Goal: Task Accomplishment & Management: Use online tool/utility

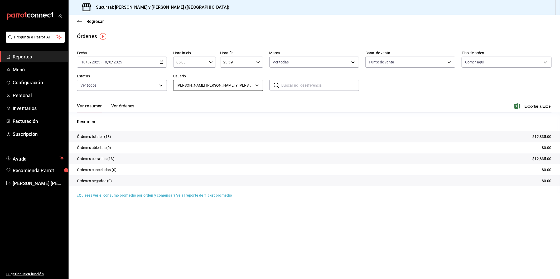
click at [256, 87] on body "Pregunta a Parrot AI Reportes Menú Configuración Personal Inventarios Facturaci…" at bounding box center [280, 139] width 560 height 279
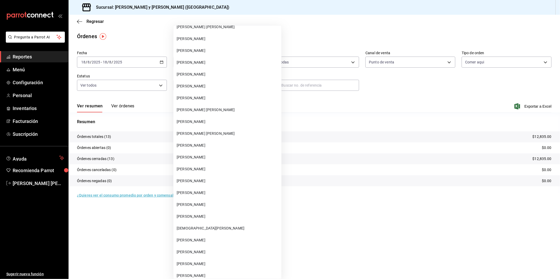
scroll to position [5748, 0]
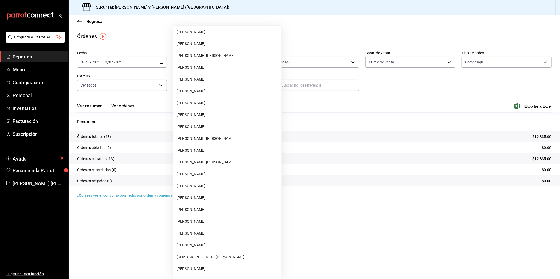
click at [359, 111] on div at bounding box center [280, 139] width 560 height 279
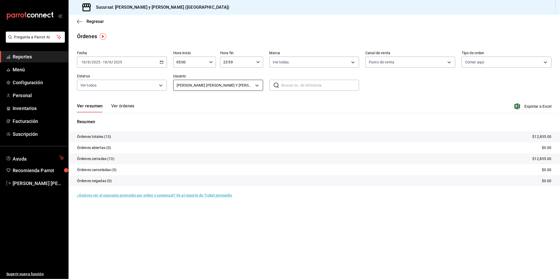
click at [259, 85] on body "Pregunta a Parrot AI Reportes Menú Configuración Personal Inventarios Facturaci…" at bounding box center [280, 139] width 560 height 279
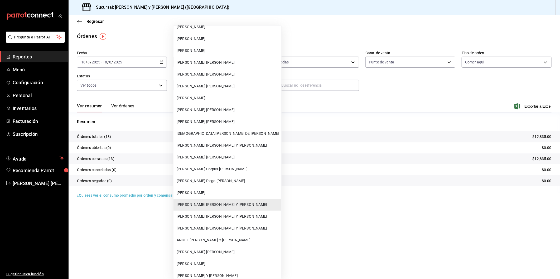
scroll to position [19944, 0]
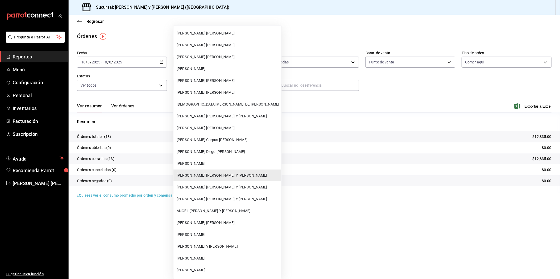
click at [200, 197] on span "[PERSON_NAME] [PERSON_NAME] Y [PERSON_NAME]" at bounding box center [228, 200] width 103 height 6
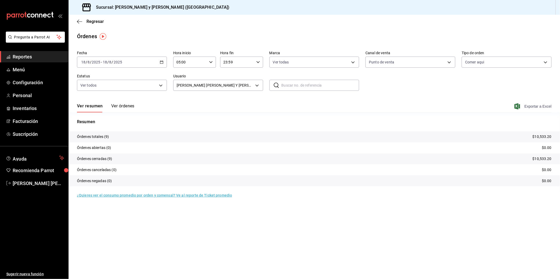
click at [528, 106] on span "Exportar a Excel" at bounding box center [533, 106] width 36 height 6
click at [256, 86] on body "Pregunta a Parrot AI Reportes Menú Configuración Personal Inventarios Facturaci…" at bounding box center [280, 139] width 560 height 279
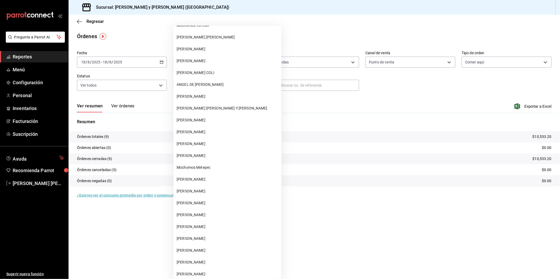
scroll to position [7043, 0]
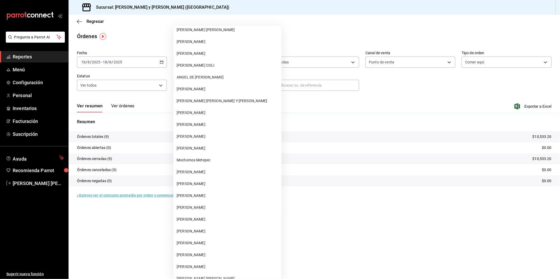
click at [223, 98] on span "[PERSON_NAME] [PERSON_NAME] Y [PERSON_NAME]" at bounding box center [228, 101] width 103 height 6
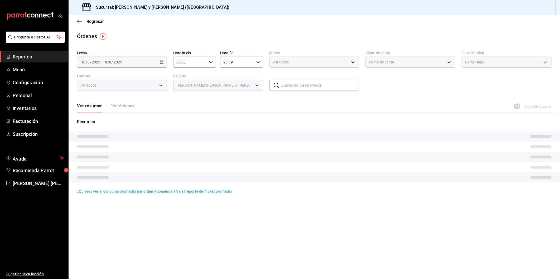
type input "fd651a7d-b3c5-410e-bc55-28e6a5394385"
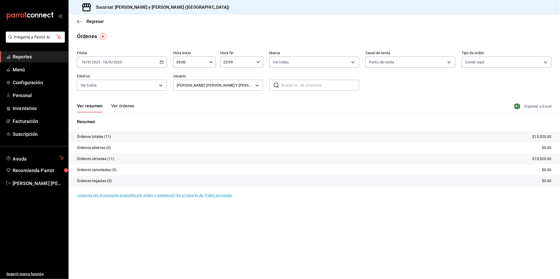
click at [518, 106] on icon "button" at bounding box center [517, 106] width 6 height 6
